Goal: Check status: Check status

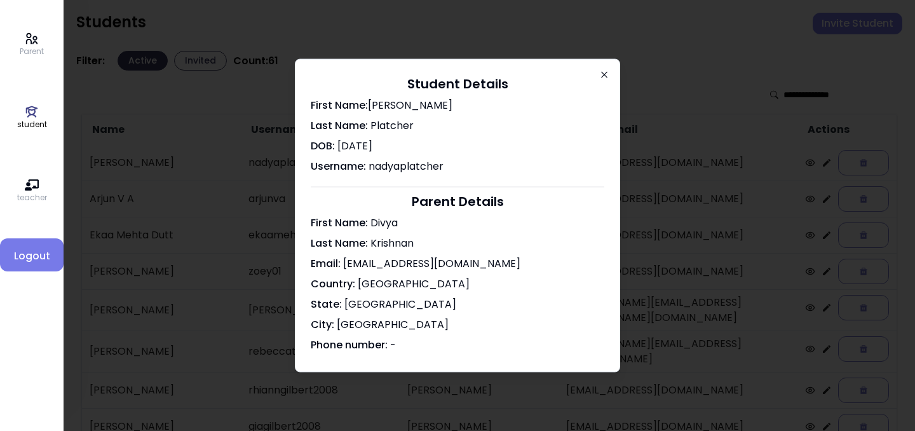
click at [608, 74] on icon "button" at bounding box center [604, 75] width 10 height 10
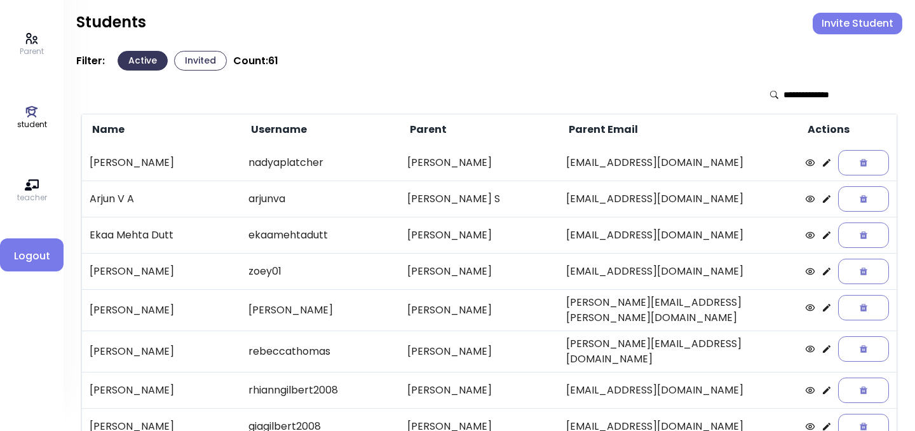
click at [822, 233] on icon at bounding box center [827, 235] width 10 height 10
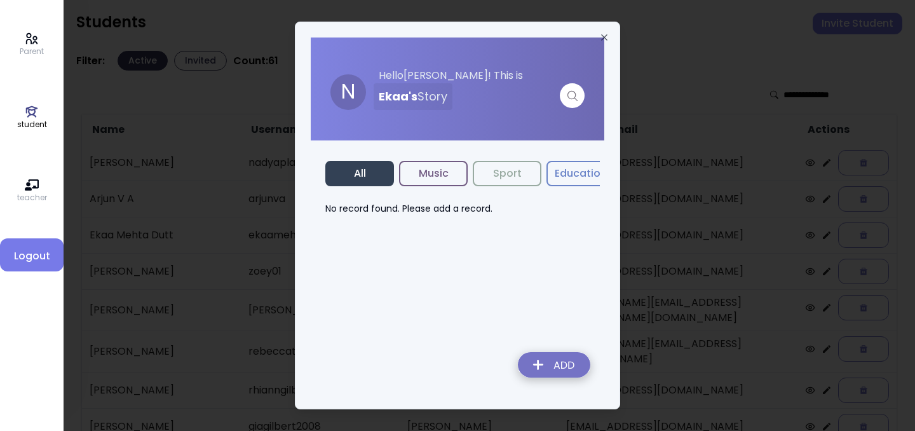
click at [437, 172] on button "Music" at bounding box center [433, 173] width 69 height 25
click at [506, 184] on button "Sport" at bounding box center [507, 173] width 69 height 25
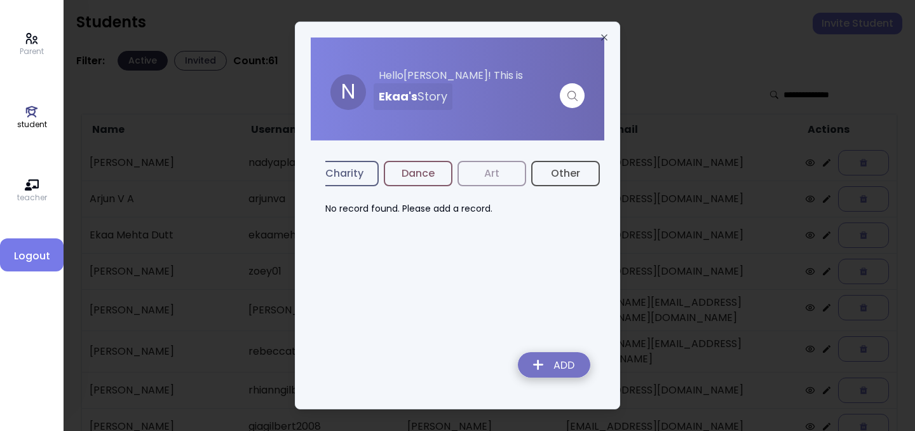
click at [510, 174] on button "Art" at bounding box center [492, 173] width 69 height 25
click at [574, 168] on button "Other" at bounding box center [565, 173] width 69 height 25
click at [690, 126] on div at bounding box center [457, 215] width 915 height 431
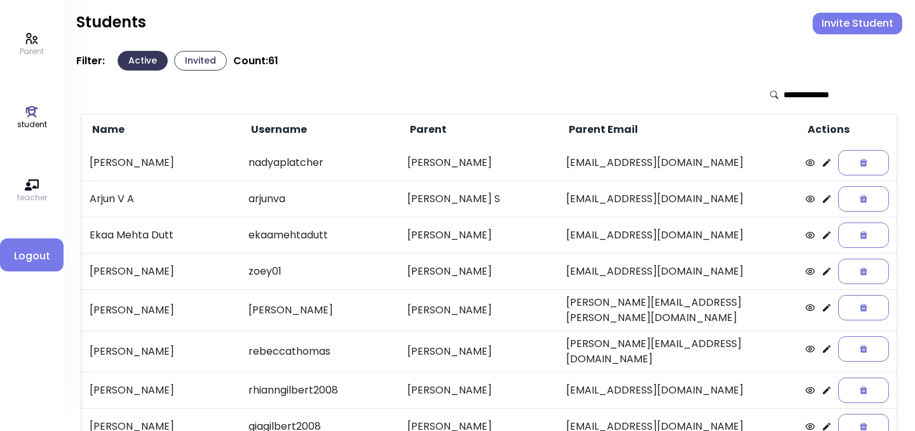
click at [822, 269] on icon at bounding box center [827, 271] width 10 height 10
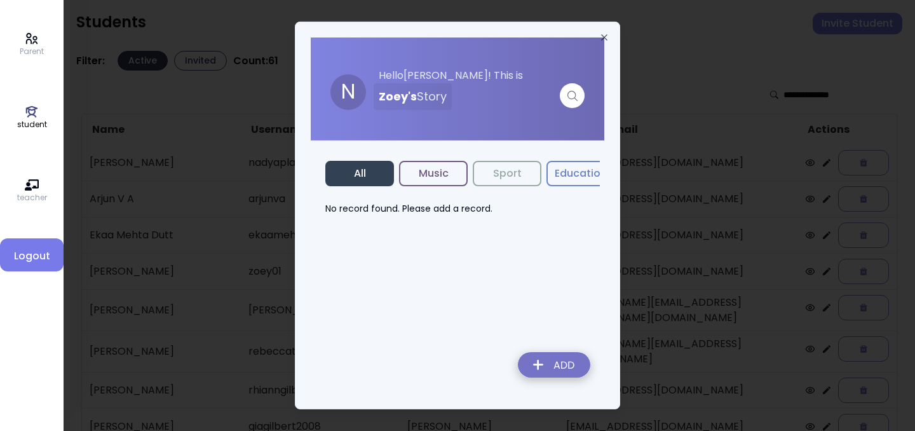
click at [425, 175] on button "Music" at bounding box center [433, 173] width 69 height 25
click at [717, 89] on div at bounding box center [457, 215] width 915 height 431
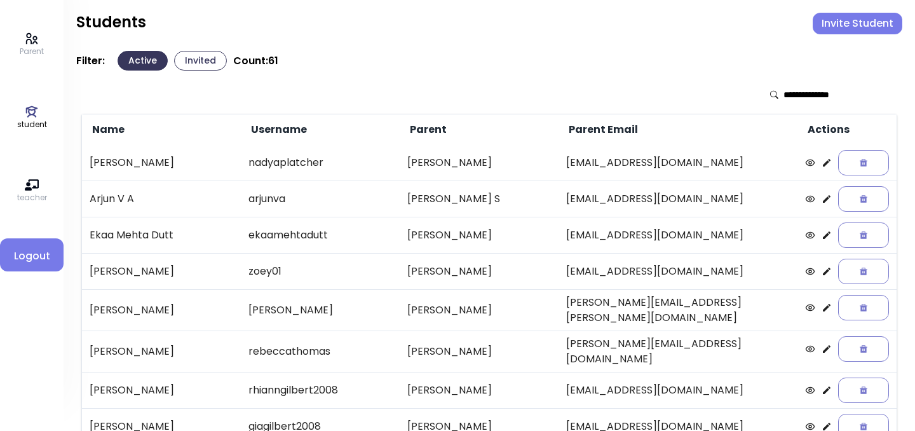
click at [823, 165] on icon at bounding box center [827, 163] width 8 height 8
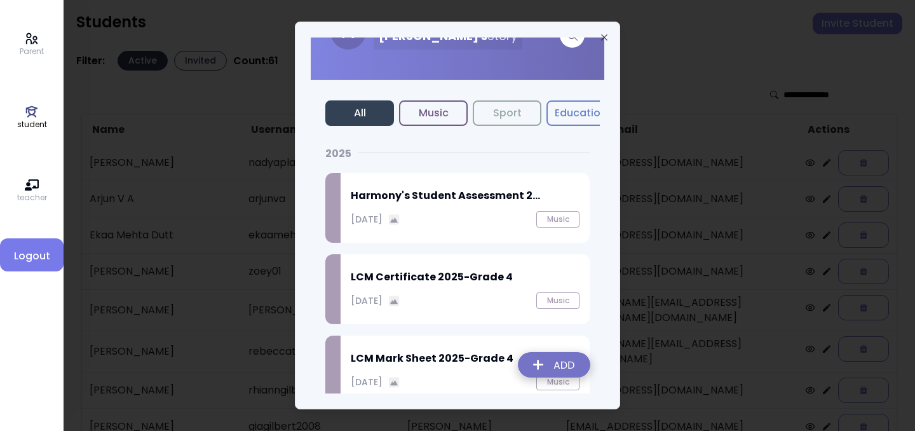
scroll to position [84, 0]
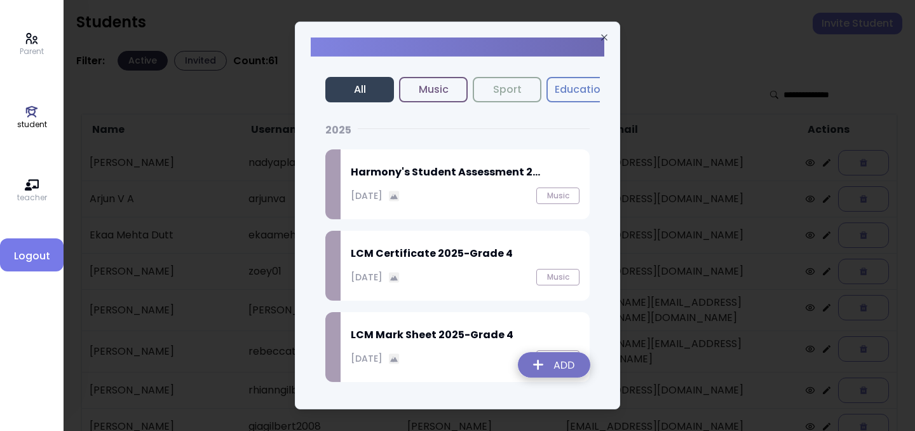
click at [496, 177] on h2 "Harmony's Student Assessment 2..." at bounding box center [465, 172] width 229 height 15
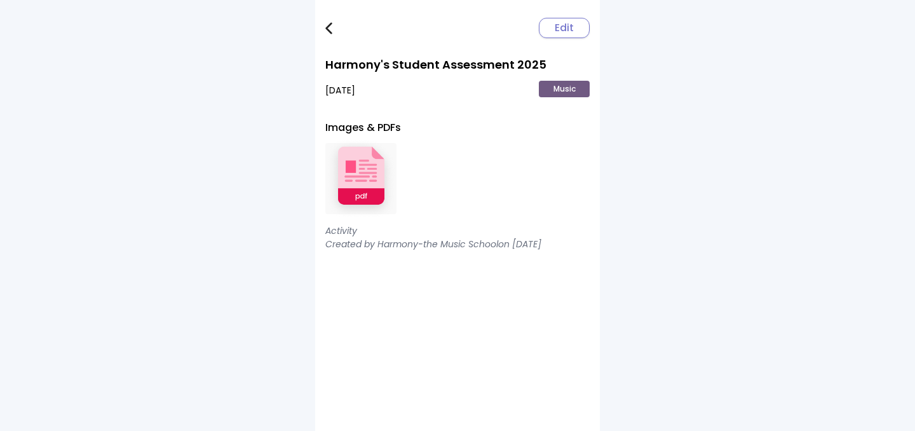
click at [343, 176] on img at bounding box center [360, 178] width 71 height 83
